Goal: Navigation & Orientation: Find specific page/section

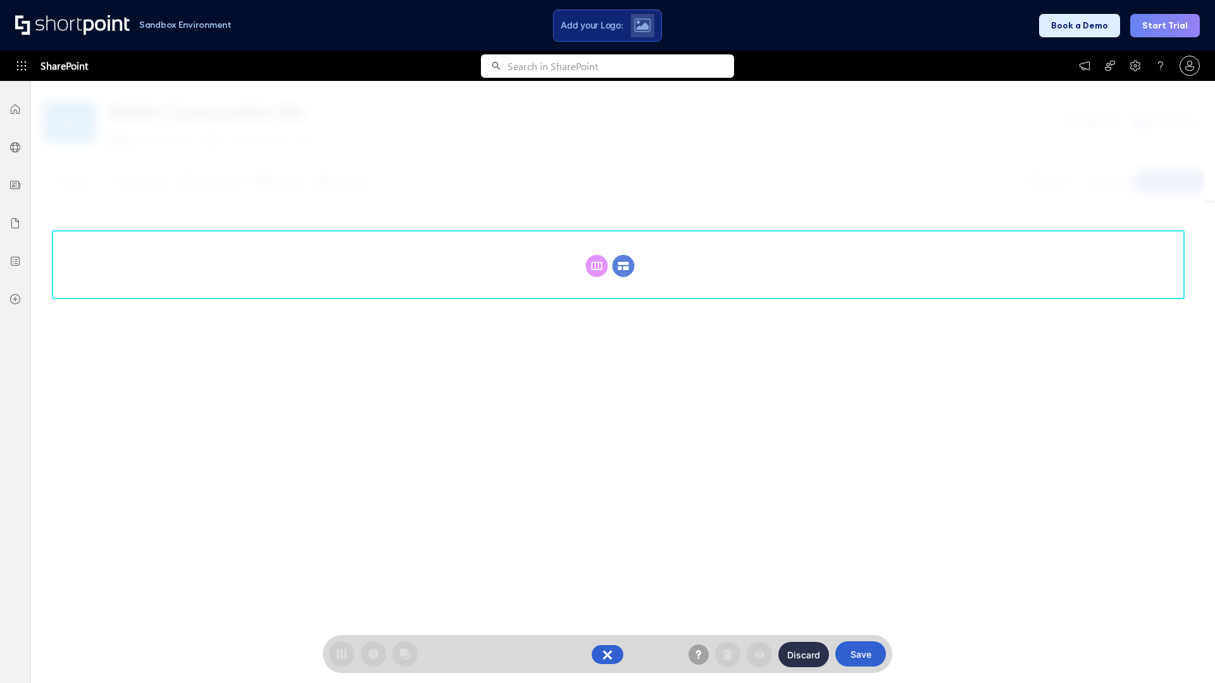
scroll to position [174, 0]
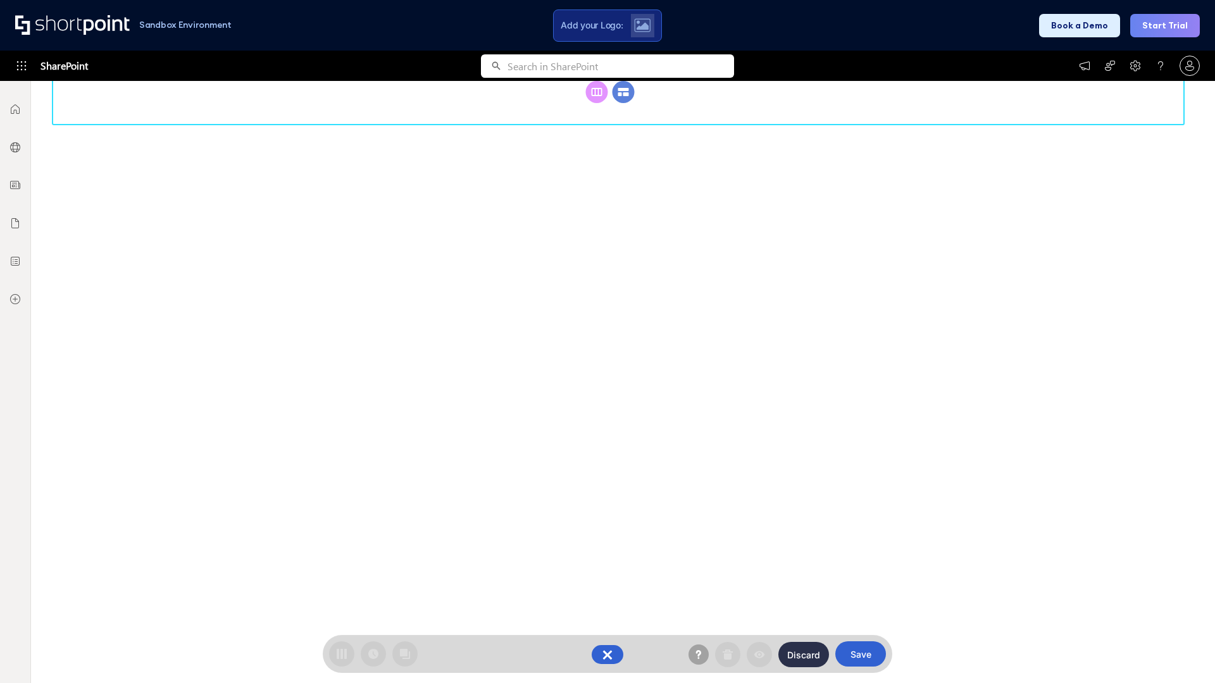
click at [623, 103] on circle at bounding box center [623, 92] width 22 height 22
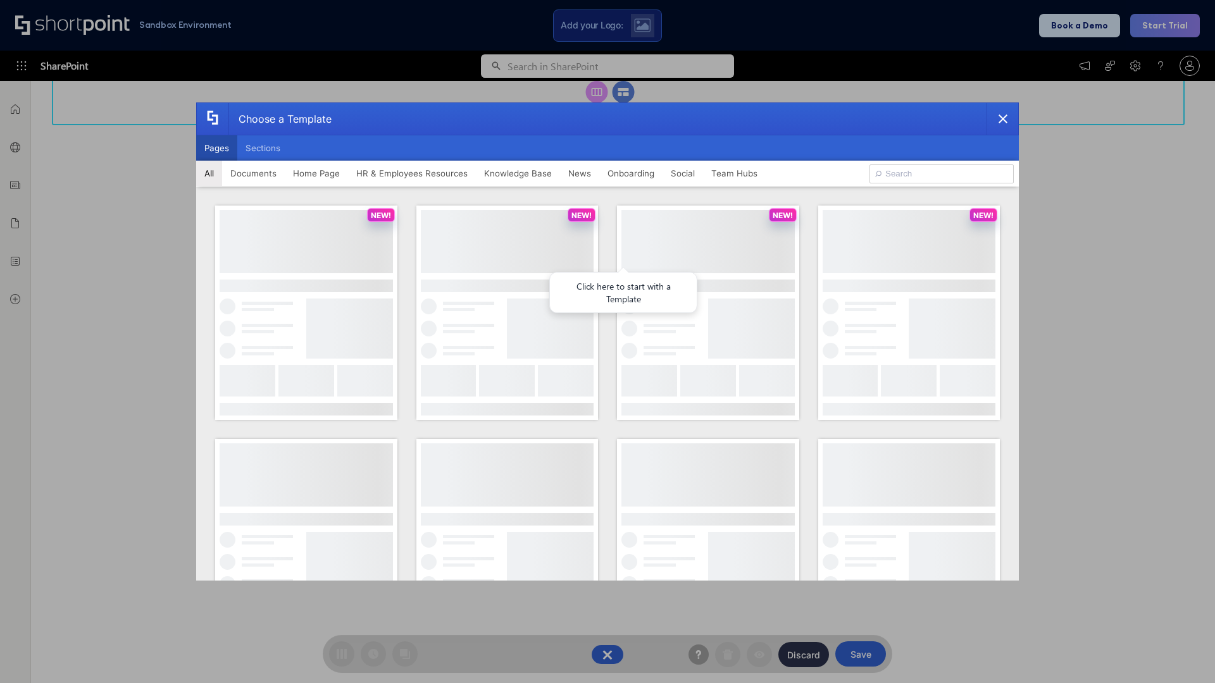
scroll to position [0, 0]
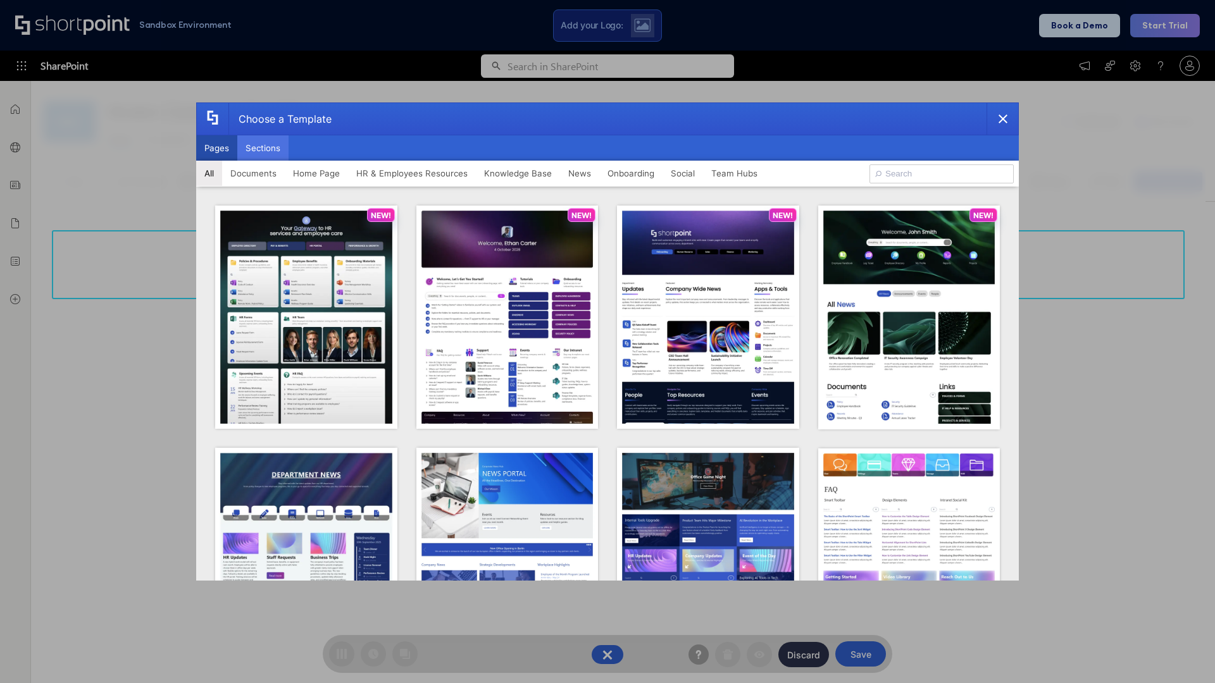
click at [263, 148] on button "Sections" at bounding box center [262, 147] width 51 height 25
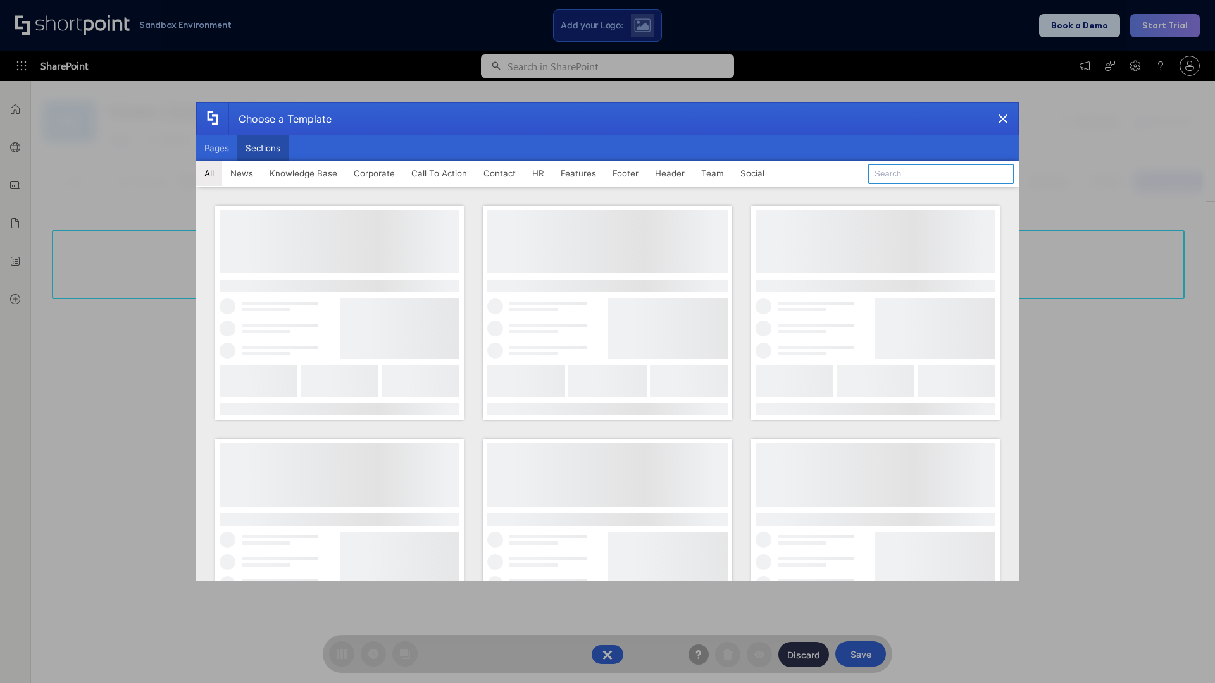
type input "Search"
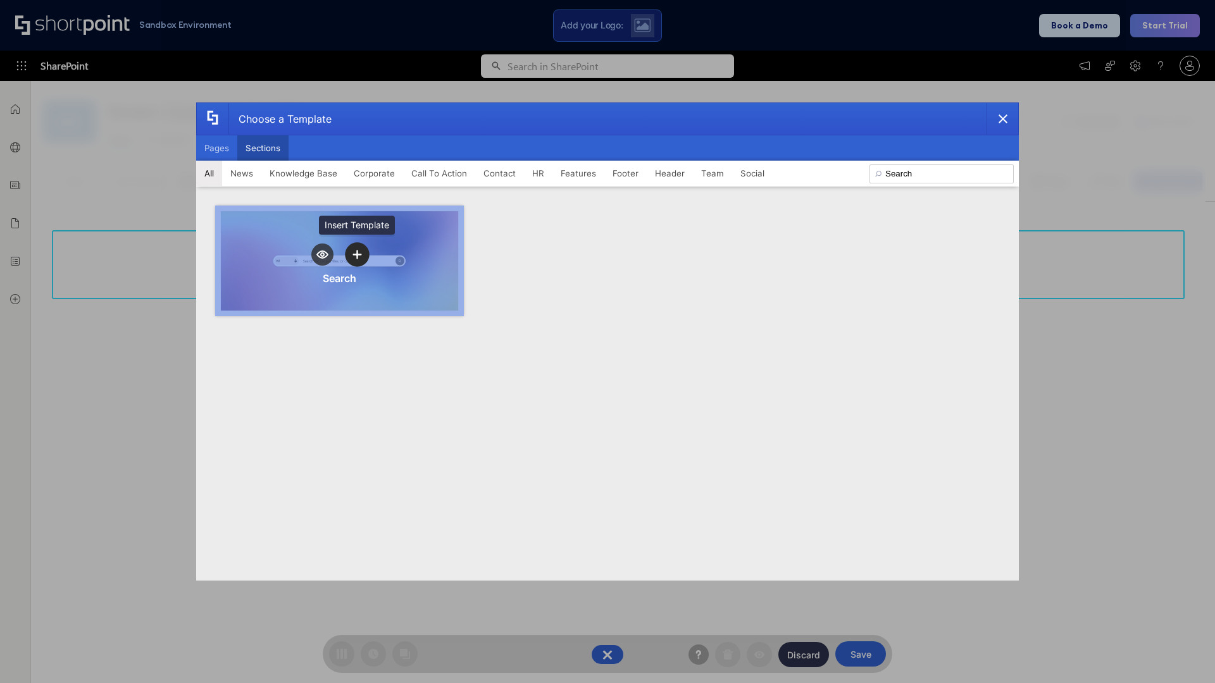
click at [357, 254] on icon "template selector" at bounding box center [356, 254] width 9 height 9
